Goal: Task Accomplishment & Management: Complete application form

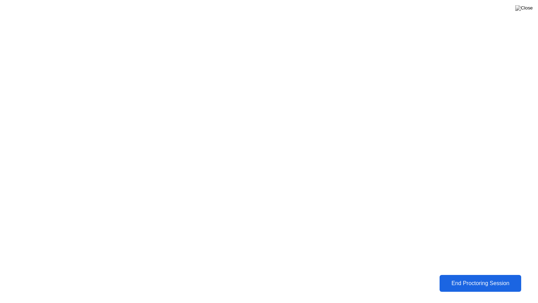
click at [461, 280] on div "End Proctoring Session" at bounding box center [481, 283] width 78 height 6
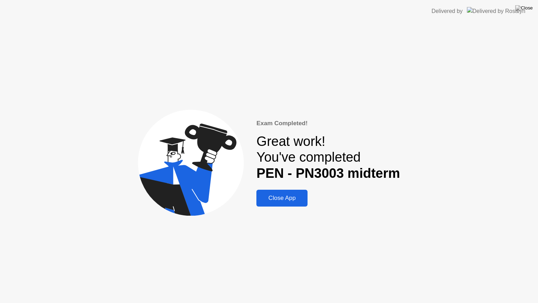
click at [294, 200] on div "Close App" at bounding box center [282, 198] width 47 height 7
